Goal: Task Accomplishment & Management: Use online tool/utility

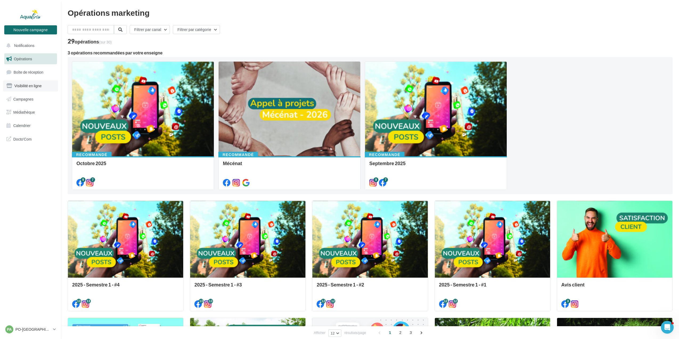
click at [36, 86] on span "Visibilité en ligne" at bounding box center [27, 85] width 27 height 5
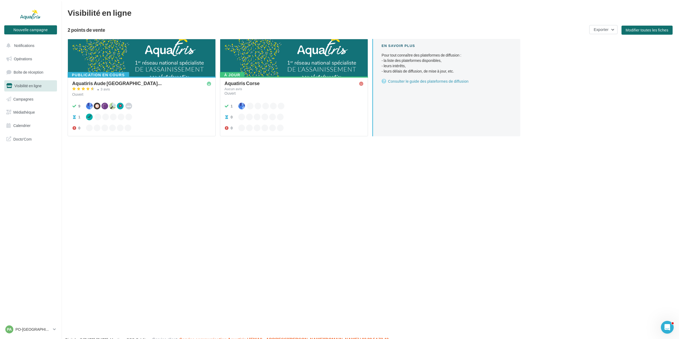
click at [431, 213] on div "Nouvelle campagne Nouvelle campagne Notifications Opérations Boîte de réception…" at bounding box center [339, 178] width 679 height 339
click at [27, 57] on span "Opérations" at bounding box center [23, 58] width 18 height 5
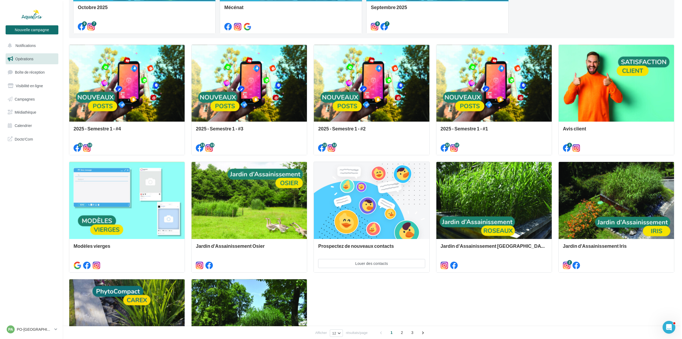
scroll to position [187, 0]
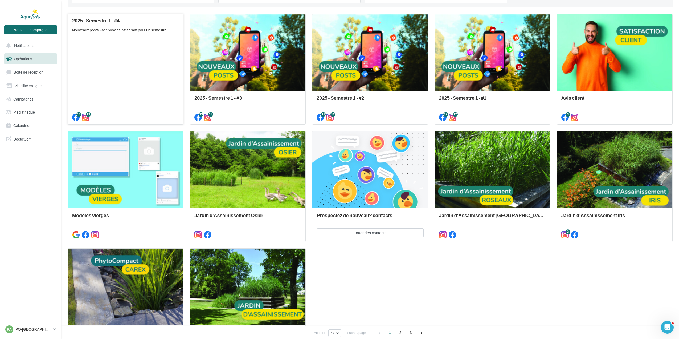
click at [149, 71] on div "2025 - Semestre 1 - #4 Nouveaux posts Facebook et Instagram pour un semestre." at bounding box center [125, 69] width 107 height 102
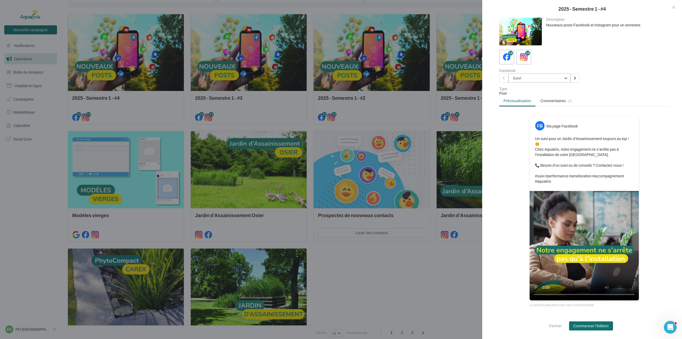
click at [529, 78] on button "Suivi" at bounding box center [539, 78] width 62 height 9
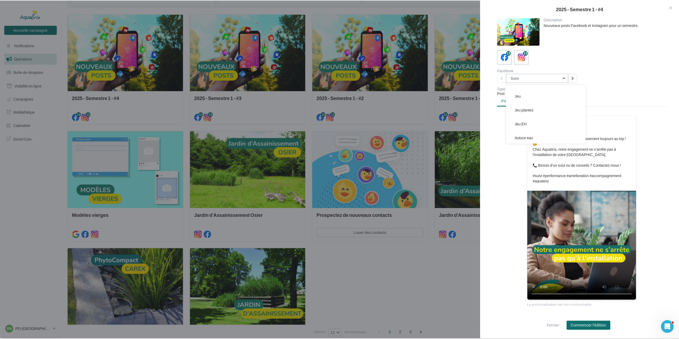
scroll to position [122, 0]
click at [545, 110] on button "Jeu EH" at bounding box center [548, 109] width 80 height 14
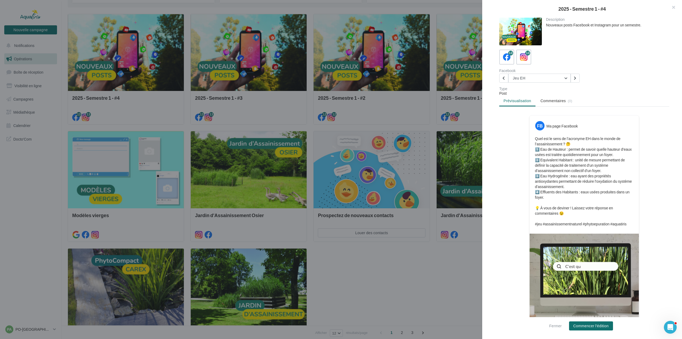
click at [618, 85] on div "Description Nouveaux posts Facebook et Instagram pour un semestre. 13 13 Facebo…" at bounding box center [584, 170] width 204 height 304
click at [673, 7] on button "button" at bounding box center [671, 8] width 21 height 16
